Goal: Browse casually: Explore the website without a specific task or goal

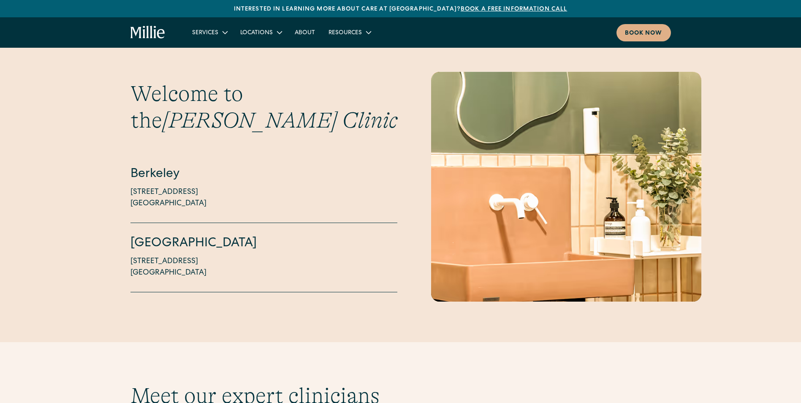
scroll to position [2577, 0]
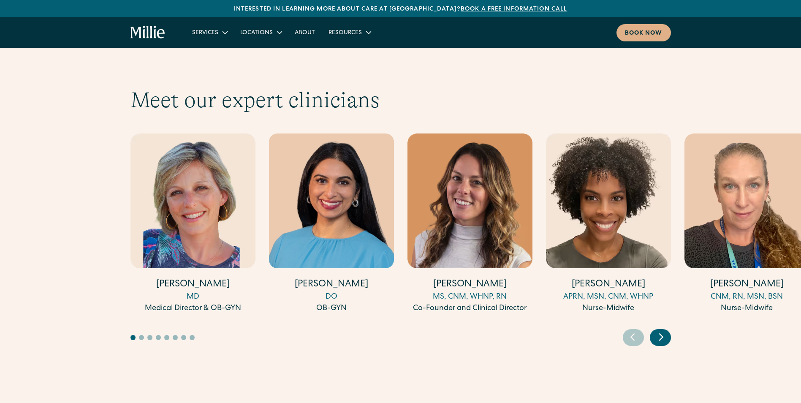
click at [658, 330] on icon "Next slide" at bounding box center [661, 336] width 13 height 13
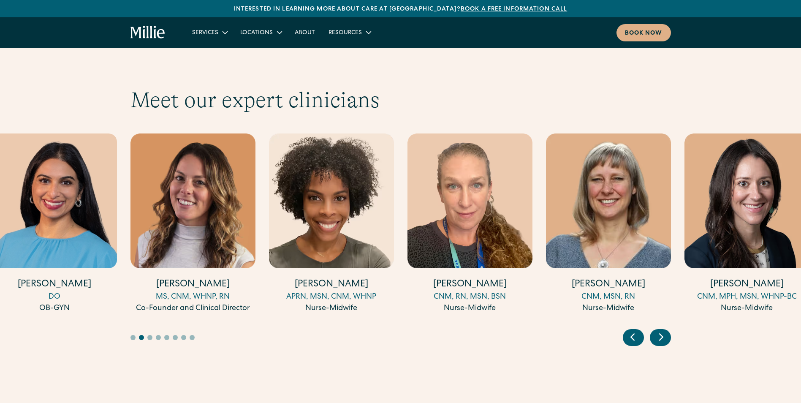
click at [658, 330] on icon "Next slide" at bounding box center [661, 336] width 13 height 13
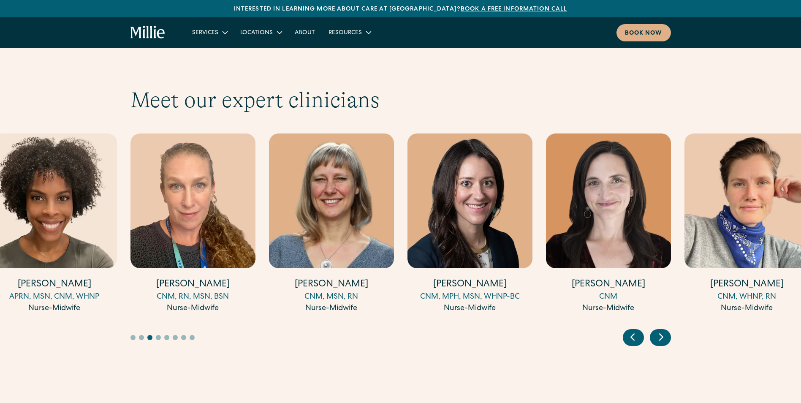
click at [658, 330] on icon "Next slide" at bounding box center [661, 336] width 13 height 13
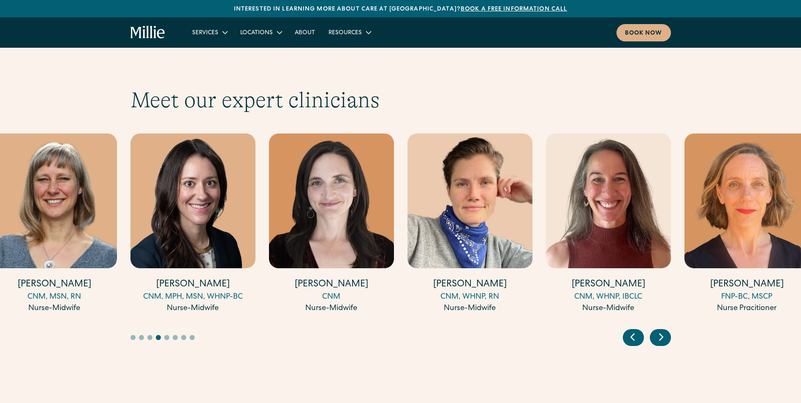
click at [662, 334] on icon "Next slide" at bounding box center [661, 337] width 3 height 6
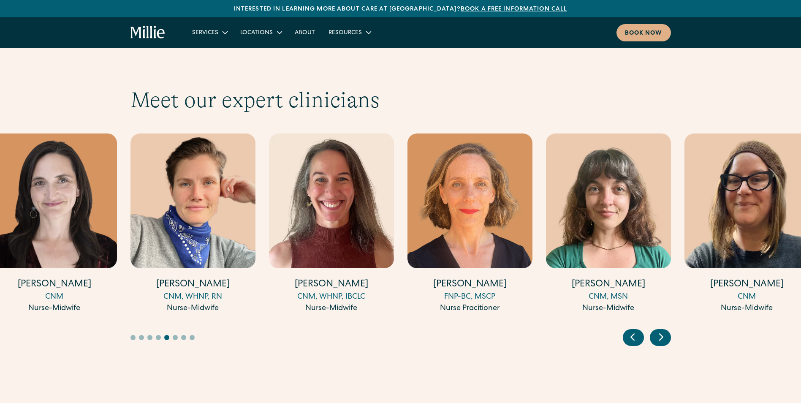
click at [657, 330] on icon "Next slide" at bounding box center [661, 336] width 13 height 13
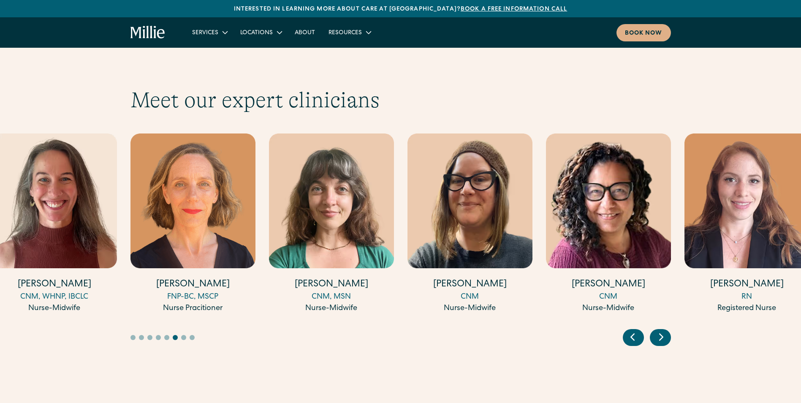
click at [657, 330] on icon "Next slide" at bounding box center [661, 336] width 13 height 13
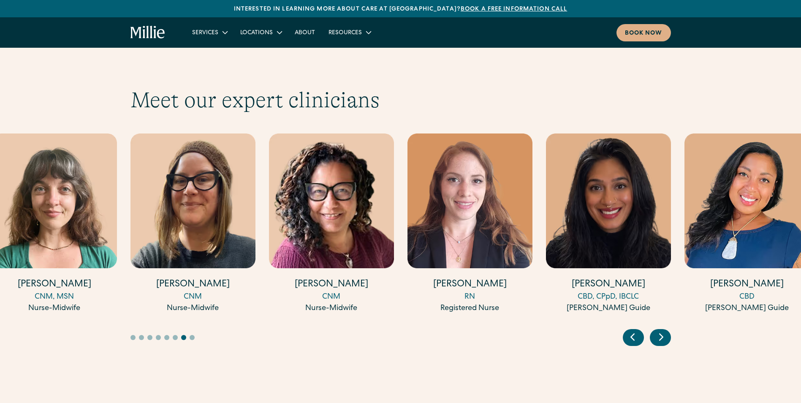
click at [657, 330] on icon "Next slide" at bounding box center [661, 336] width 13 height 13
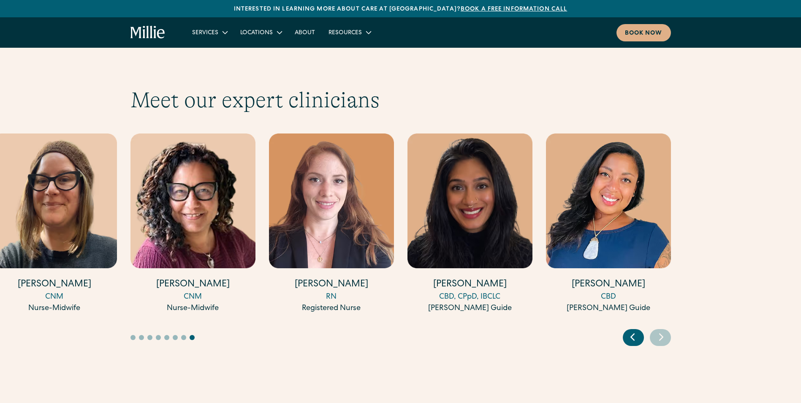
click at [633, 330] on icon "Previous slide" at bounding box center [632, 336] width 13 height 13
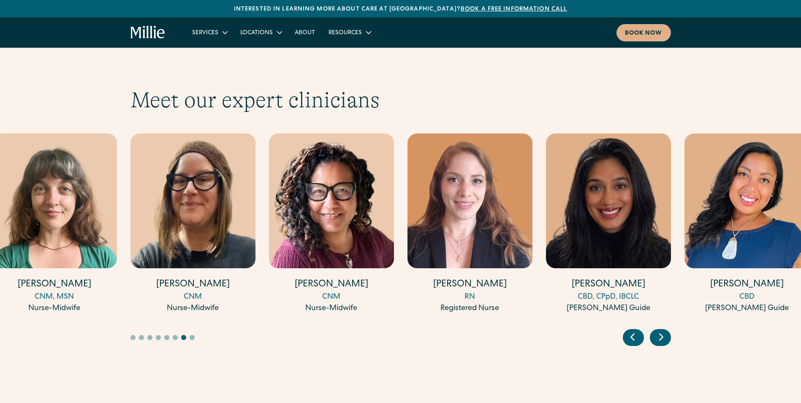
click at [633, 330] on icon "Previous slide" at bounding box center [632, 336] width 13 height 13
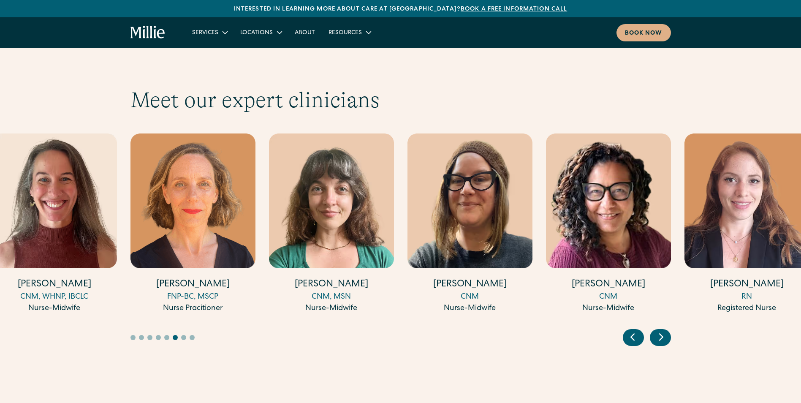
click at [633, 330] on icon "Previous slide" at bounding box center [632, 336] width 13 height 13
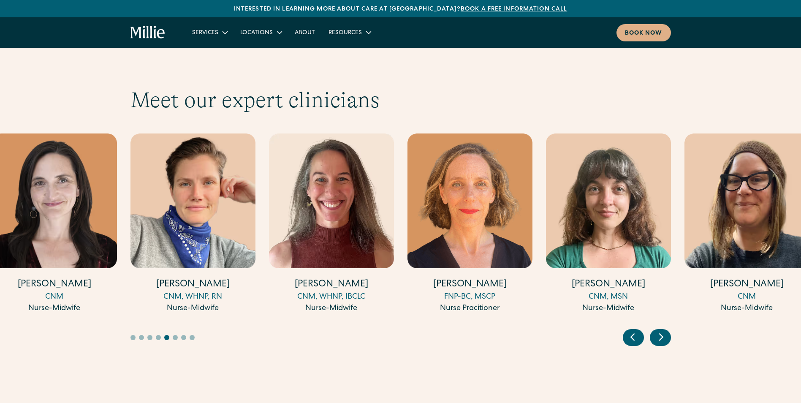
click at [633, 330] on icon "Previous slide" at bounding box center [632, 336] width 13 height 13
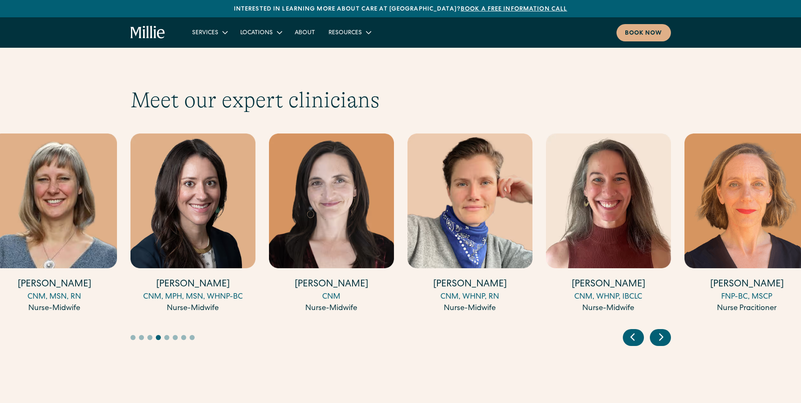
click at [633, 330] on icon "Previous slide" at bounding box center [632, 336] width 13 height 13
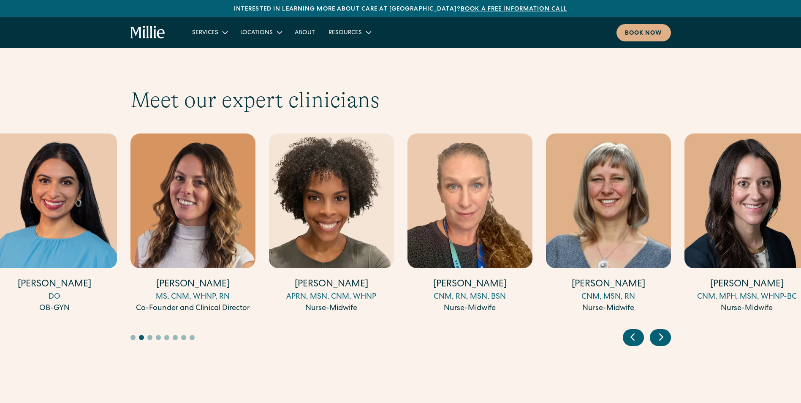
click at [633, 330] on icon "Previous slide" at bounding box center [632, 336] width 13 height 13
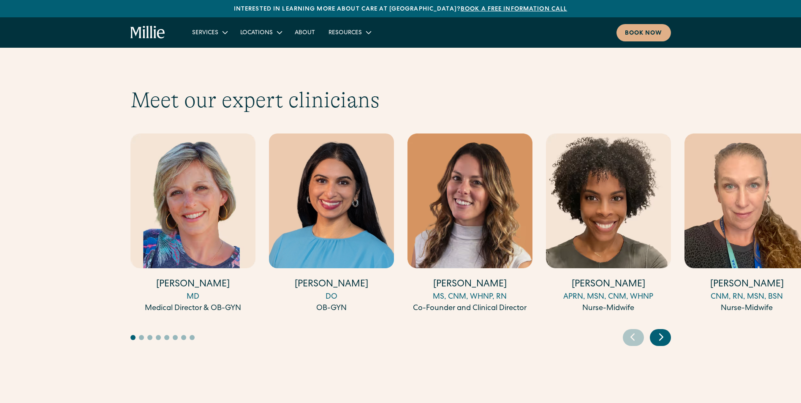
click at [633, 330] on icon "Previous slide" at bounding box center [632, 336] width 13 height 13
drag, startPoint x: 144, startPoint y: 315, endPoint x: 305, endPoint y: 333, distance: 161.5
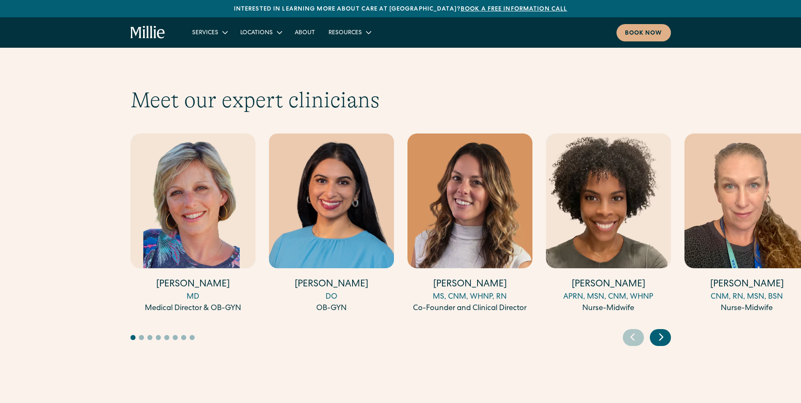
click at [305, 332] on div "Meet our expert clinicians [PERSON_NAME] MD Medical Director & OB-GYN [PERSON_N…" at bounding box center [400, 216] width 801 height 340
click at [663, 330] on icon "Next slide" at bounding box center [661, 336] width 13 height 13
